Goal: Task Accomplishment & Management: Manage account settings

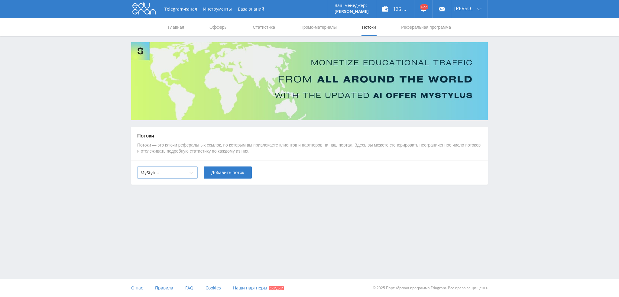
click at [187, 170] on div at bounding box center [191, 173] width 12 height 12
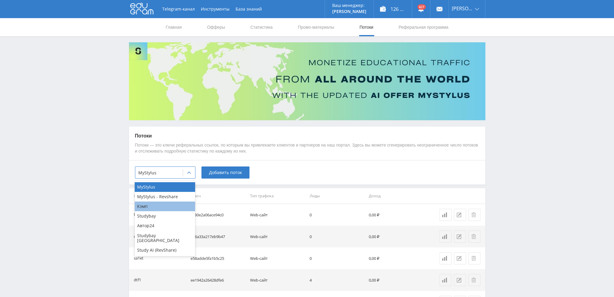
click at [151, 208] on div "Кэмп" at bounding box center [165, 207] width 60 height 10
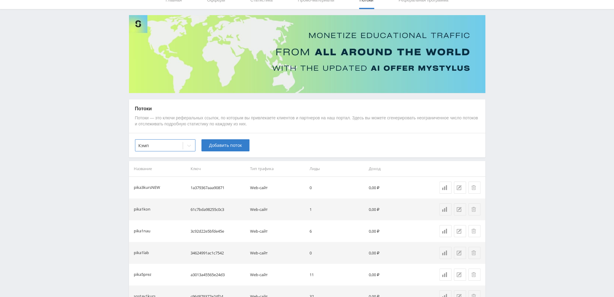
scroll to position [30, 0]
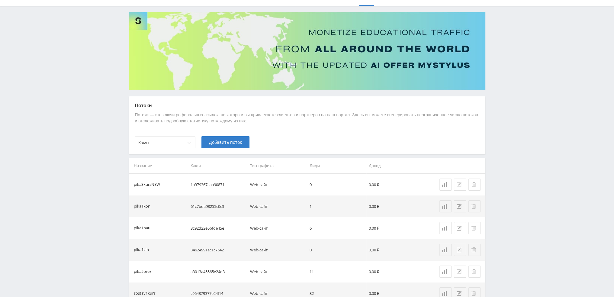
click at [458, 185] on icon at bounding box center [459, 184] width 5 height 5
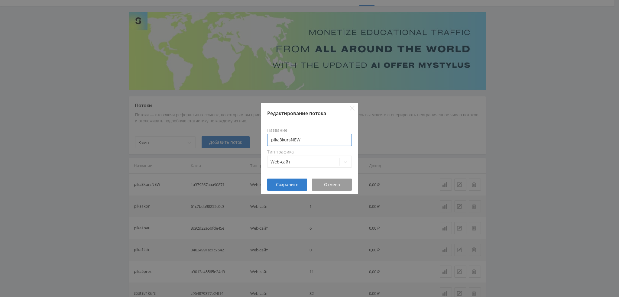
drag, startPoint x: 281, startPoint y: 140, endPoint x: 265, endPoint y: 141, distance: 16.4
click at [265, 141] on div "Название pika3kursNEW Тип трафика Web-сайт" at bounding box center [309, 148] width 97 height 62
type input "dtf10kursNEW"
click at [293, 185] on span "Сохранить" at bounding box center [287, 184] width 22 height 5
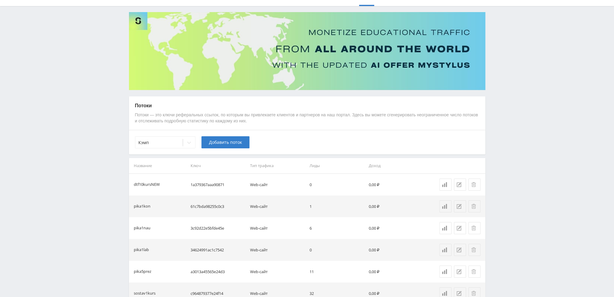
click at [187, 145] on icon at bounding box center [189, 142] width 5 height 5
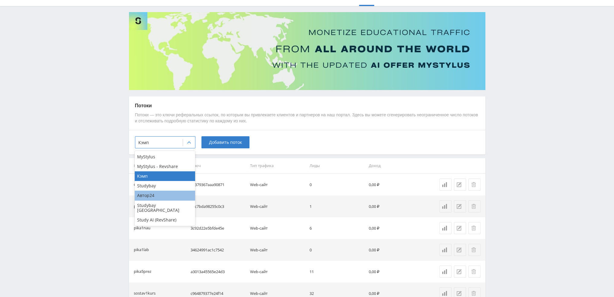
click at [158, 195] on div "Автор24" at bounding box center [165, 196] width 60 height 10
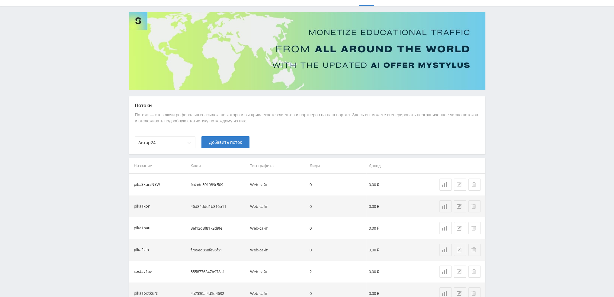
click at [458, 185] on icon at bounding box center [459, 184] width 5 height 5
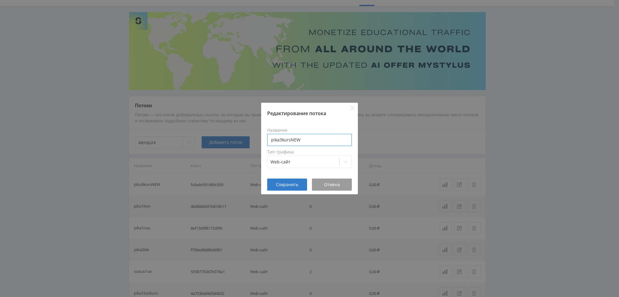
drag, startPoint x: 282, startPoint y: 141, endPoint x: 236, endPoint y: 142, distance: 45.4
click at [236, 142] on div "Редактирование потока Название pika3kursNEW Тип трафика Web-сайт Сохранить Отме…" at bounding box center [309, 148] width 619 height 297
paste input "dtf10"
type input "dtf10kursNEW"
click at [289, 183] on span "Сохранить" at bounding box center [287, 184] width 22 height 5
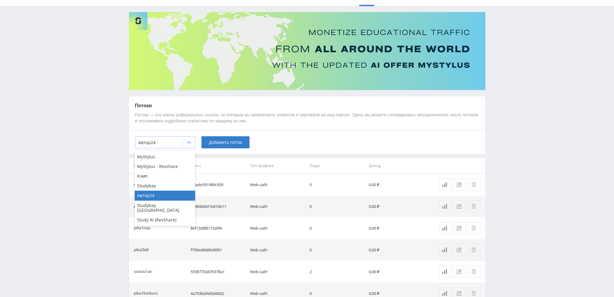
click at [186, 145] on div at bounding box center [189, 143] width 12 height 12
click at [161, 216] on div "Study AI (RevShare)" at bounding box center [165, 220] width 60 height 10
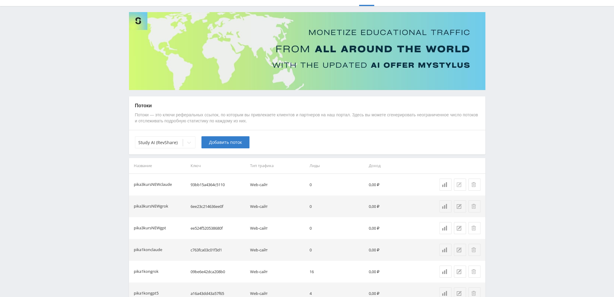
click at [461, 187] on button at bounding box center [460, 185] width 12 height 12
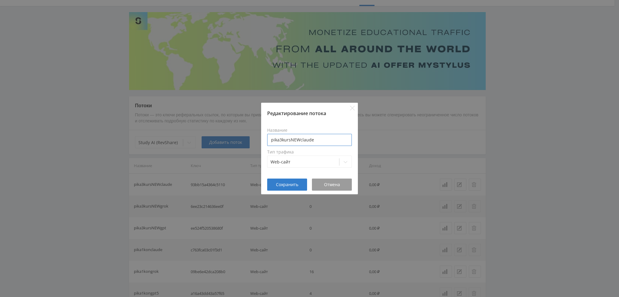
drag, startPoint x: 281, startPoint y: 140, endPoint x: 222, endPoint y: 145, distance: 59.2
click at [222, 145] on div "Редактирование потока Название pika3kursNEWclaude Тип трафика Web-сайт Сохранит…" at bounding box center [309, 148] width 619 height 297
paste input "dtf10"
type input "dtf10kursNEWclaude"
click at [283, 185] on span "Сохранить" at bounding box center [287, 184] width 22 height 5
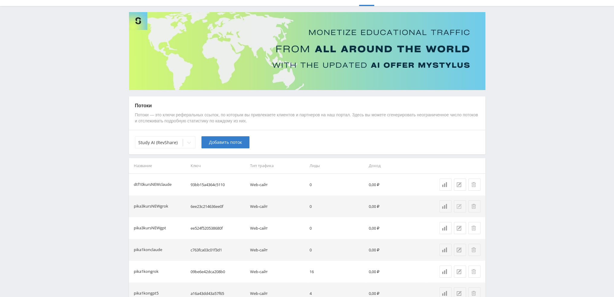
click at [459, 207] on icon at bounding box center [459, 206] width 5 height 5
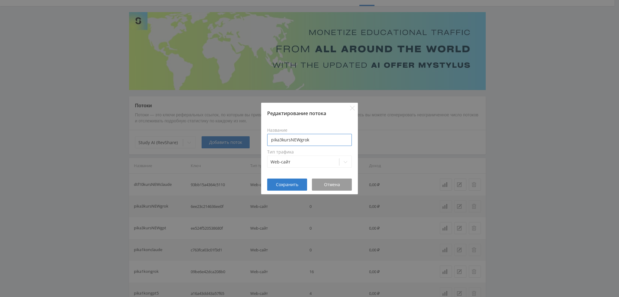
drag, startPoint x: 281, startPoint y: 140, endPoint x: 261, endPoint y: 141, distance: 19.7
click at [261, 141] on div "Название pika3kursNEWgrok Тип трафика Web-сайт" at bounding box center [309, 148] width 97 height 62
paste input "dtf10"
type input "dtf10kursNEWgrok"
click at [289, 181] on button "Сохранить" at bounding box center [287, 185] width 40 height 12
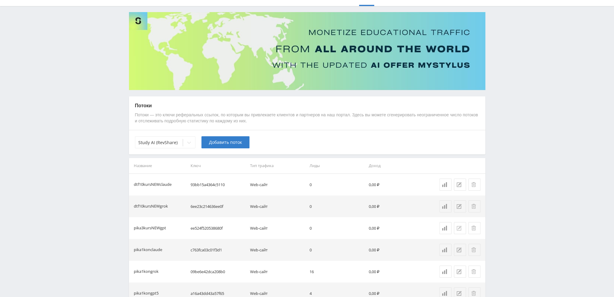
click at [459, 229] on icon at bounding box center [459, 228] width 5 height 5
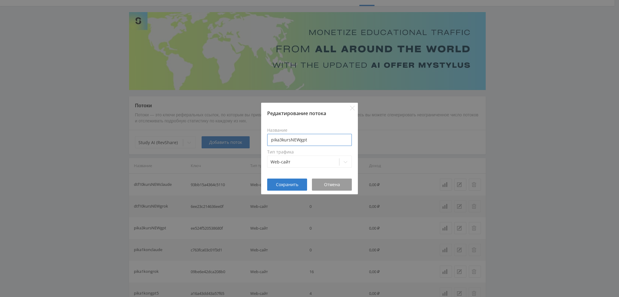
drag, startPoint x: 281, startPoint y: 140, endPoint x: 235, endPoint y: 141, distance: 46.0
click at [235, 141] on div "Редактирование потока Название pika3kursNEWgpt Тип трафика Web-сайт Сохранить О…" at bounding box center [309, 148] width 619 height 297
paste input "dtf10"
type input "dtf10kursNEWgpt"
click at [282, 184] on span "Сохранить" at bounding box center [287, 184] width 22 height 5
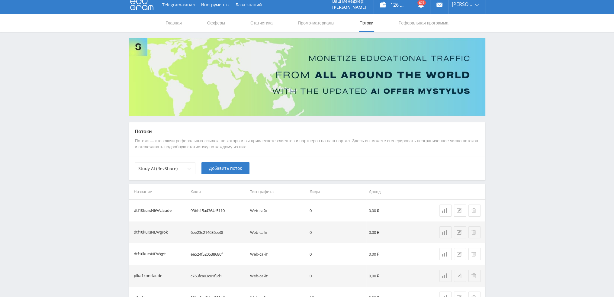
scroll to position [0, 0]
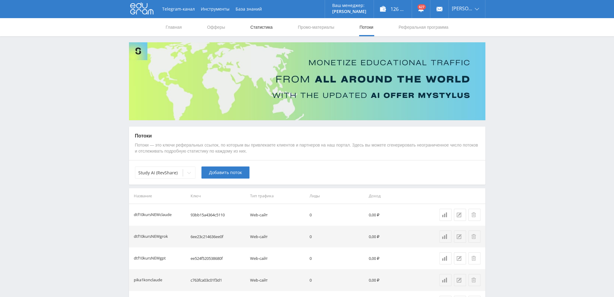
click at [261, 25] on link "Статистика" at bounding box center [262, 27] width 24 height 18
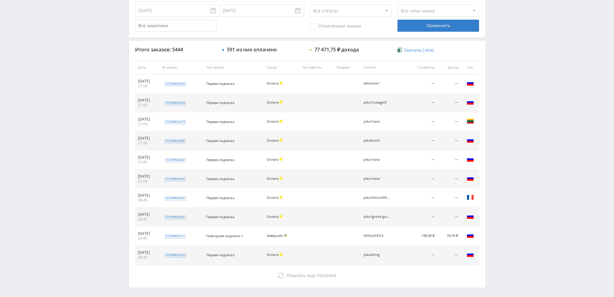
scroll to position [209, 0]
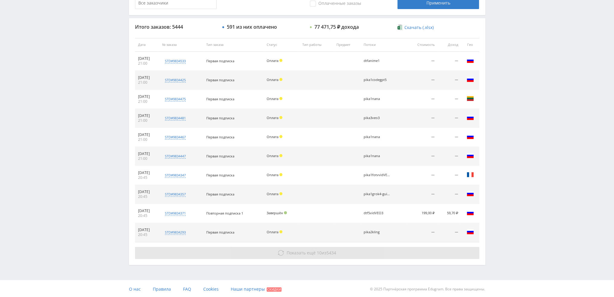
click at [335, 255] on button "Показать ещё 10 из 5434" at bounding box center [307, 253] width 345 height 12
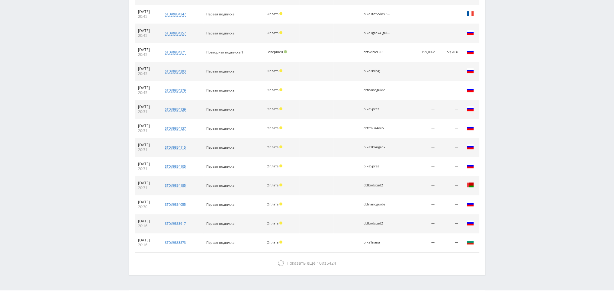
scroll to position [380, 0]
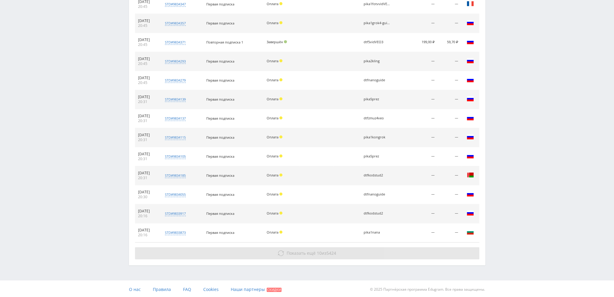
click at [323, 247] on button "Показать ещё 10 из 5424" at bounding box center [307, 253] width 345 height 12
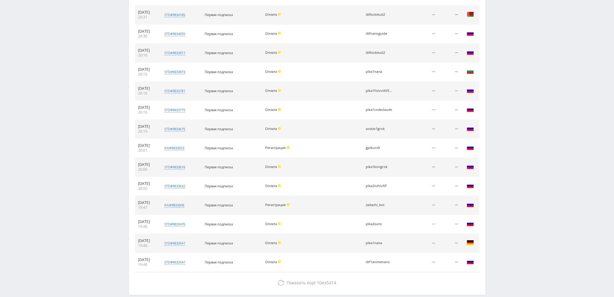
scroll to position [562, 0]
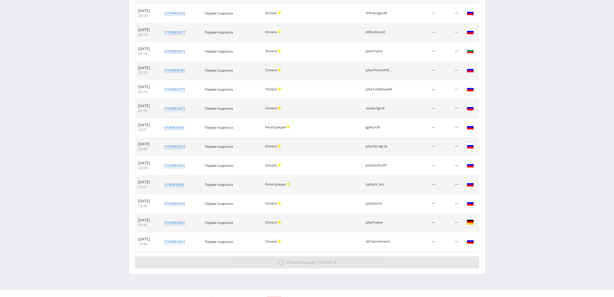
click at [308, 260] on span "Показать ещё" at bounding box center [301, 262] width 29 height 6
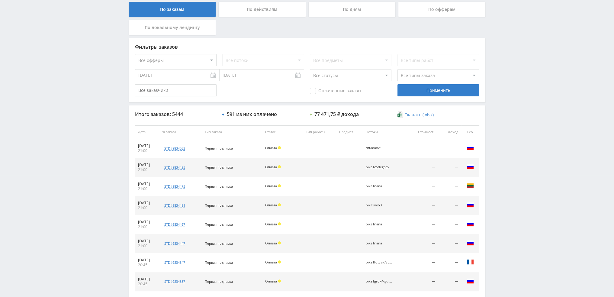
scroll to position [0, 0]
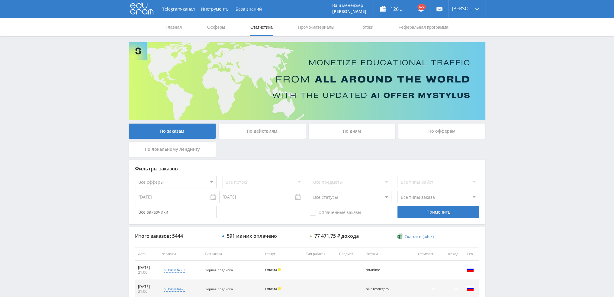
click at [351, 133] on div "По дням" at bounding box center [352, 131] width 87 height 15
click at [0, 0] on input "По дням" at bounding box center [0, 0] width 0 height 0
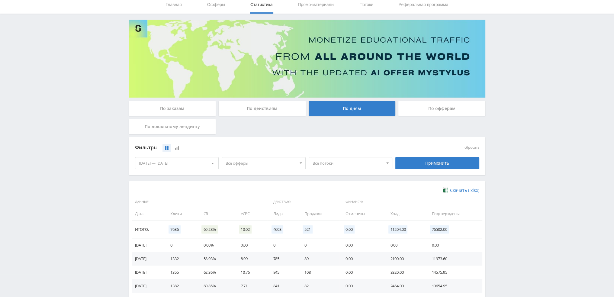
scroll to position [98, 0]
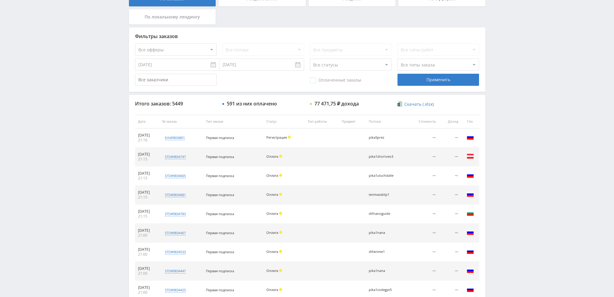
scroll to position [60, 0]
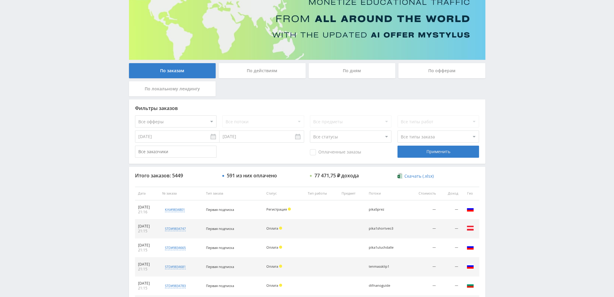
click at [338, 68] on div "По дням" at bounding box center [352, 70] width 87 height 15
click at [0, 0] on input "По дням" at bounding box center [0, 0] width 0 height 0
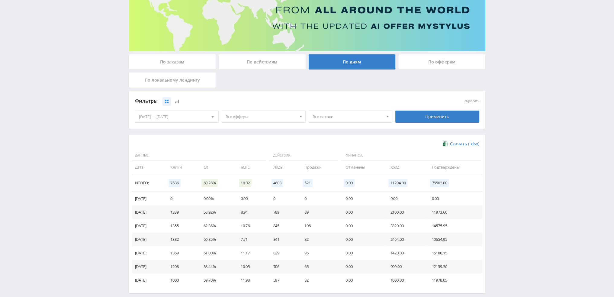
scroll to position [68, 0]
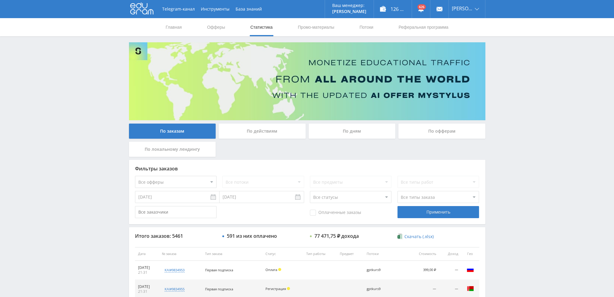
scroll to position [181, 0]
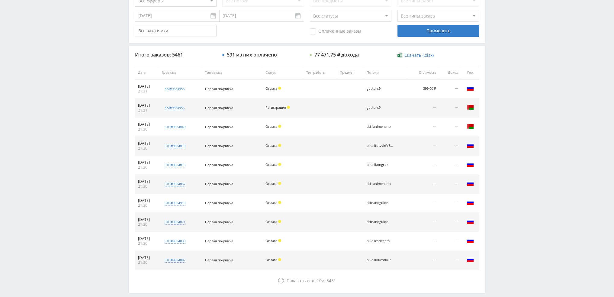
drag, startPoint x: 387, startPoint y: 89, endPoint x: 373, endPoint y: 89, distance: 13.9
click at [374, 89] on div "gptkurs9" at bounding box center [380, 89] width 27 height 4
click at [374, 90] on td "gptkurs9" at bounding box center [386, 88] width 44 height 19
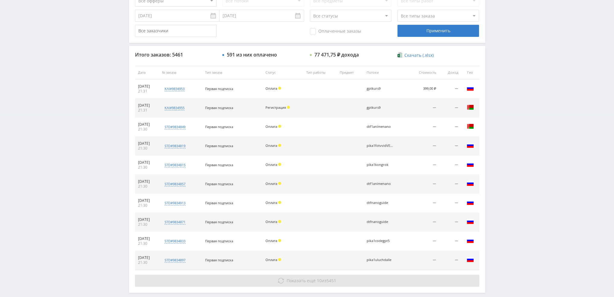
click at [330, 280] on span "5451" at bounding box center [332, 281] width 10 height 6
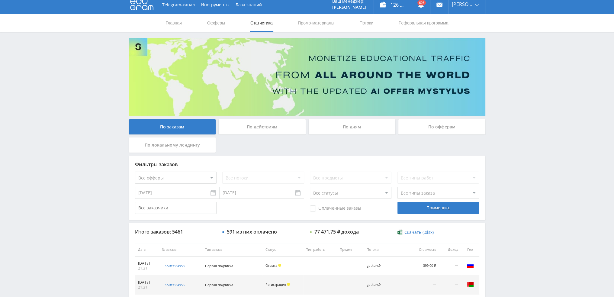
scroll to position [0, 0]
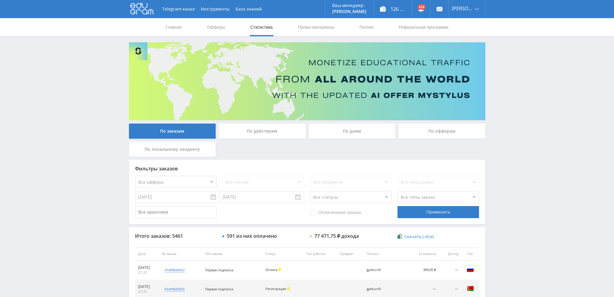
click at [345, 134] on div "По дням" at bounding box center [352, 131] width 87 height 15
click at [0, 0] on input "По дням" at bounding box center [0, 0] width 0 height 0
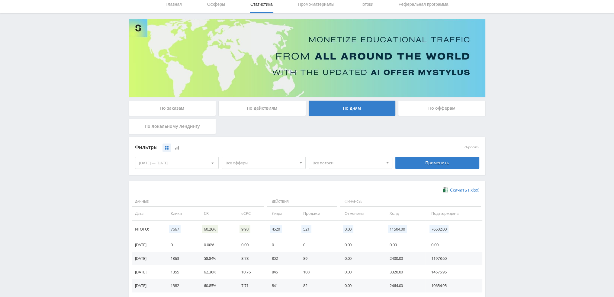
scroll to position [91, 0]
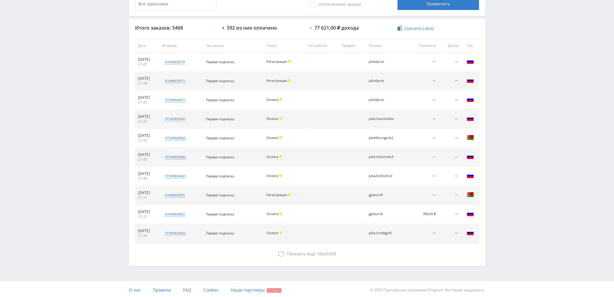
scroll to position [209, 0]
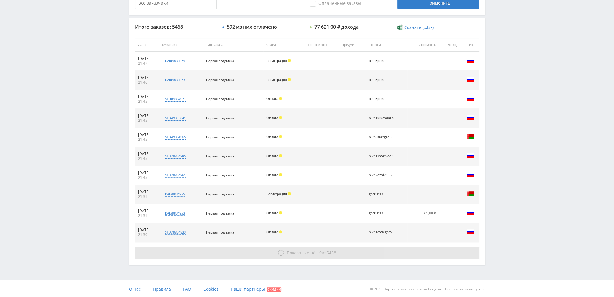
click at [377, 251] on button "Показать ещё 10 из 5458" at bounding box center [307, 253] width 345 height 12
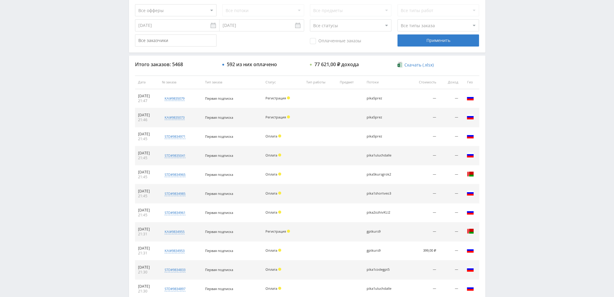
scroll to position [169, 0]
